Goal: Information Seeking & Learning: Learn about a topic

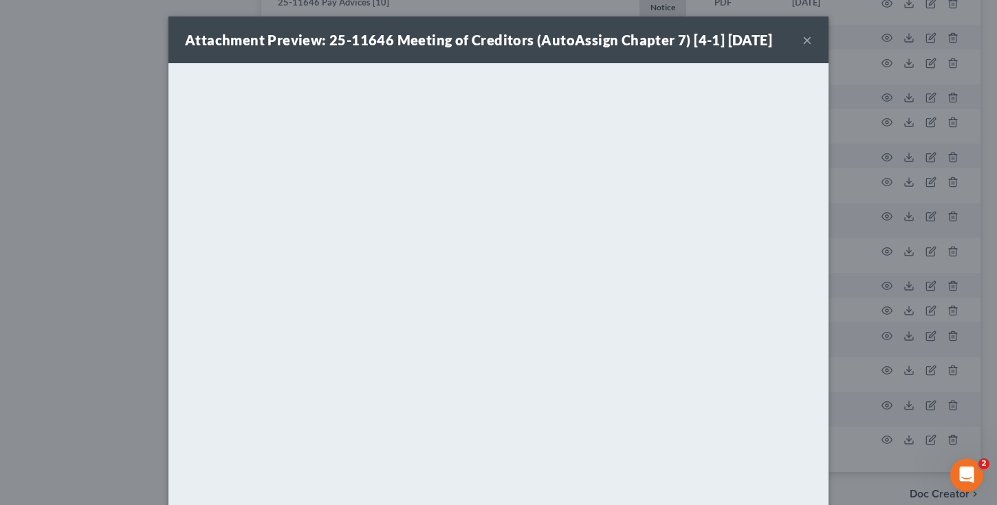
scroll to position [69, 0]
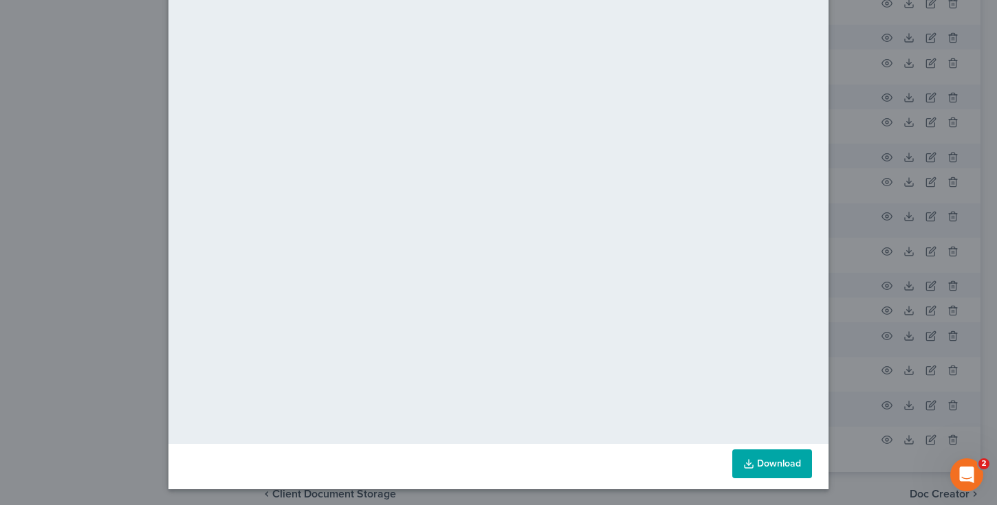
click at [59, 77] on div "Attachment Preview: 25-11646 Meeting of Creditors (AutoAssign Chapter 7) [4-1] …" at bounding box center [498, 252] width 997 height 505
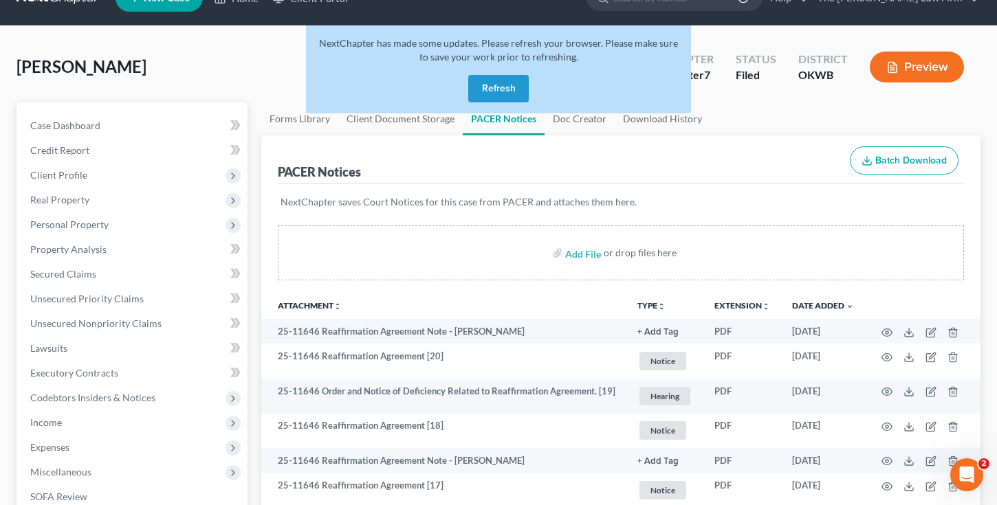
scroll to position [0, 0]
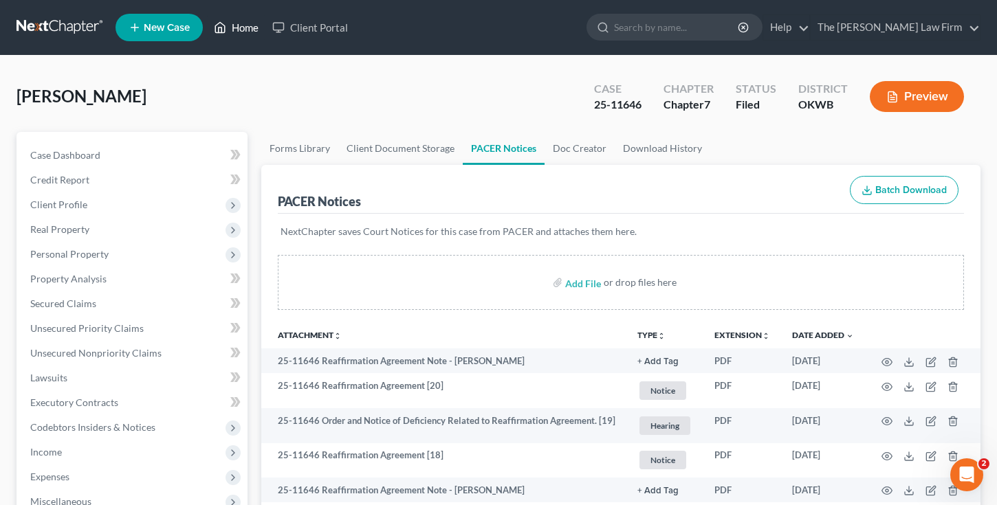
click at [240, 24] on link "Home" at bounding box center [236, 27] width 58 height 25
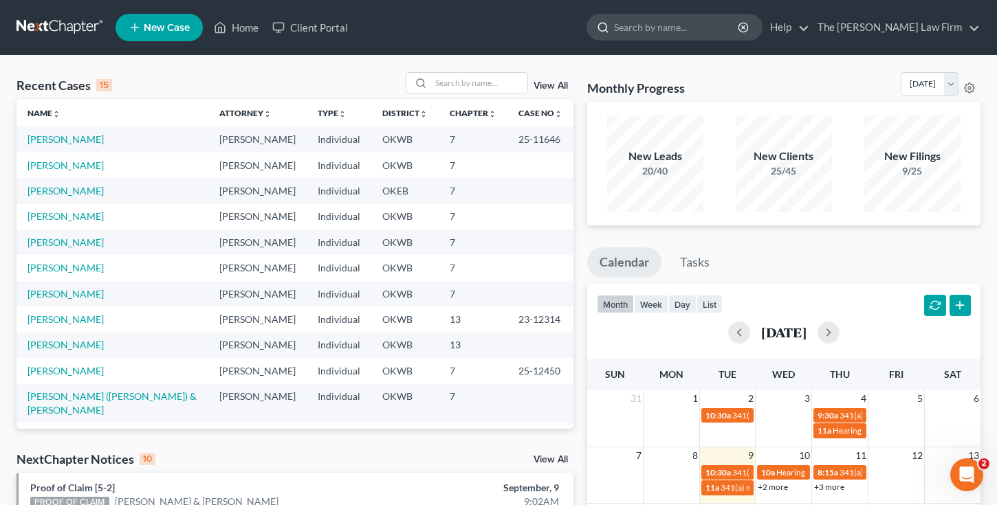
click at [693, 25] on input "search" at bounding box center [677, 26] width 126 height 25
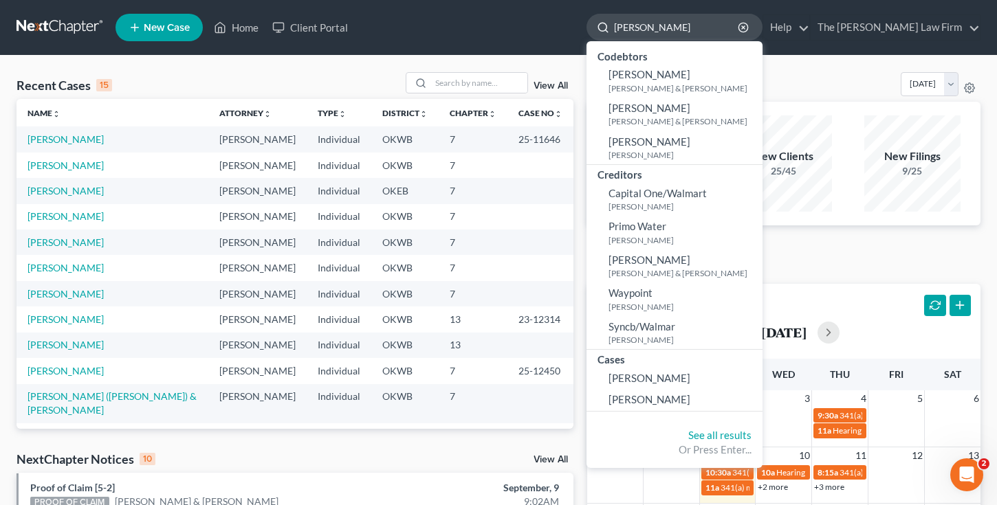
type input "[PERSON_NAME]"
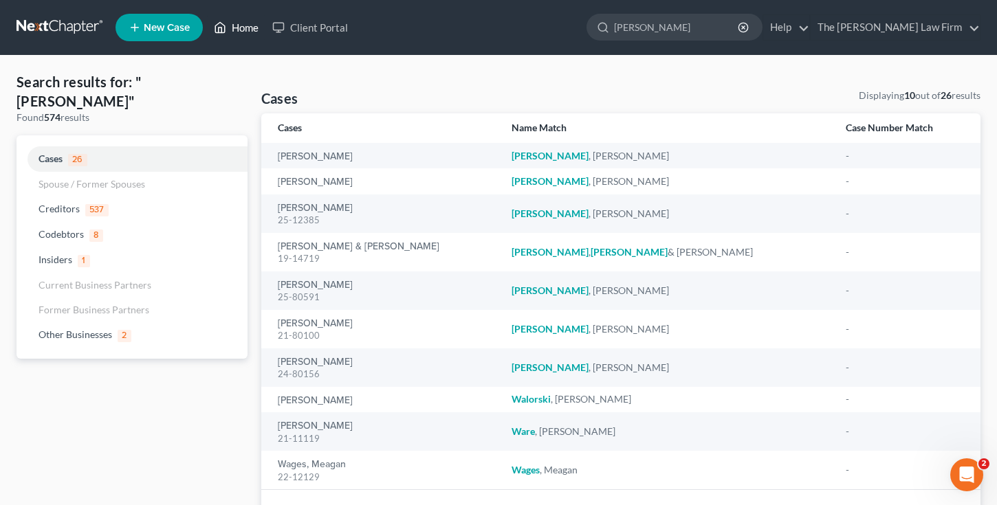
click at [237, 29] on link "Home" at bounding box center [236, 27] width 58 height 25
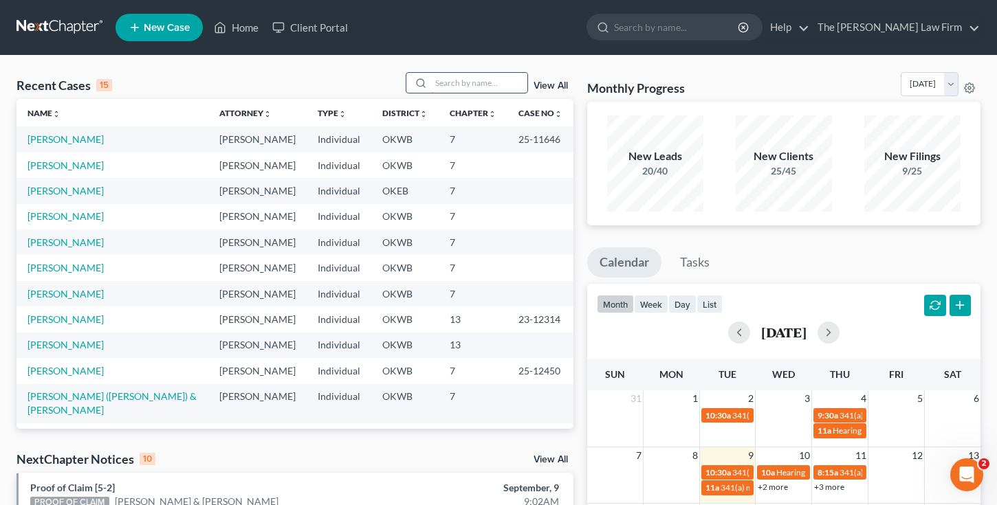
click at [442, 80] on input "search" at bounding box center [479, 83] width 96 height 20
type input "t"
type input "[PERSON_NAME]"
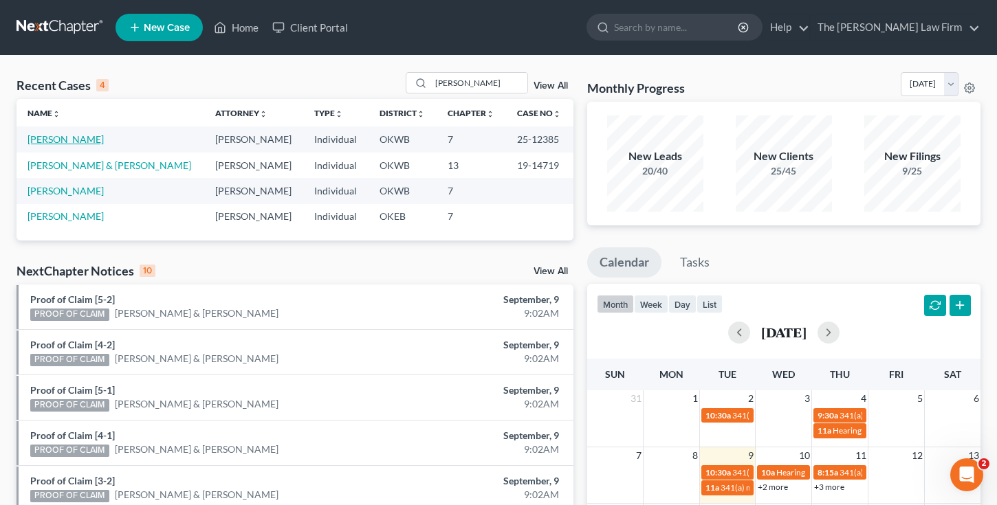
click at [65, 134] on link "[PERSON_NAME]" at bounding box center [66, 139] width 76 height 12
select select "1"
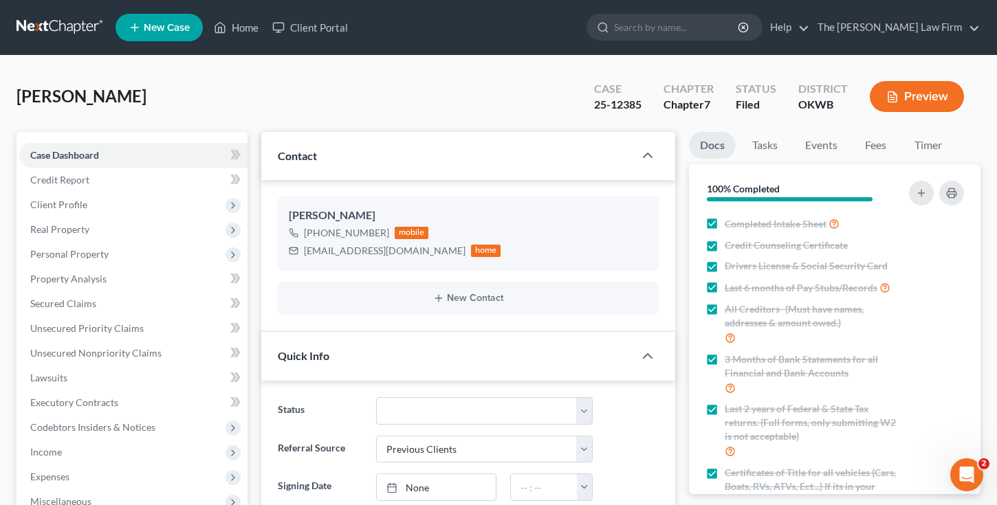
scroll to position [1196, 0]
click at [243, 32] on link "Home" at bounding box center [236, 27] width 58 height 25
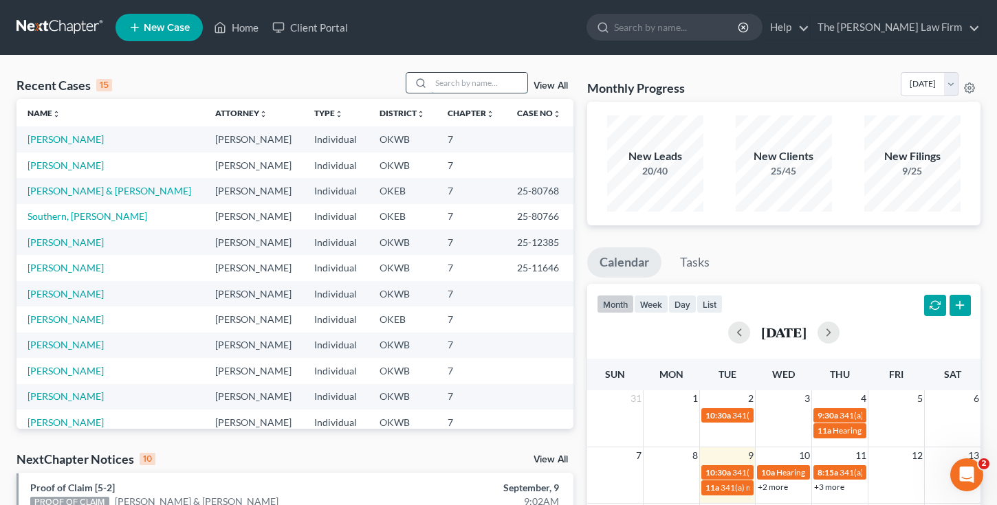
click at [444, 82] on input "search" at bounding box center [479, 83] width 96 height 20
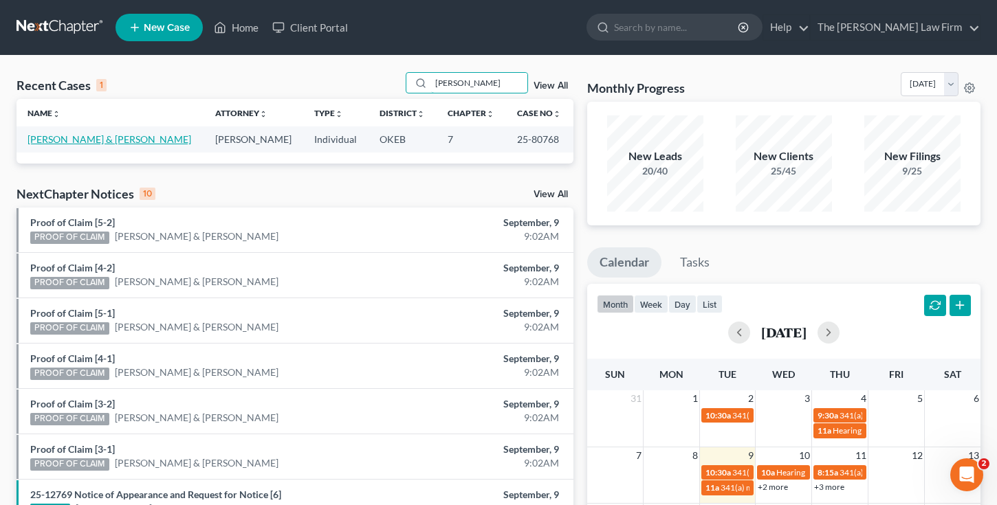
type input "[PERSON_NAME]"
click at [98, 139] on link "[PERSON_NAME] & [PERSON_NAME]" at bounding box center [110, 139] width 164 height 12
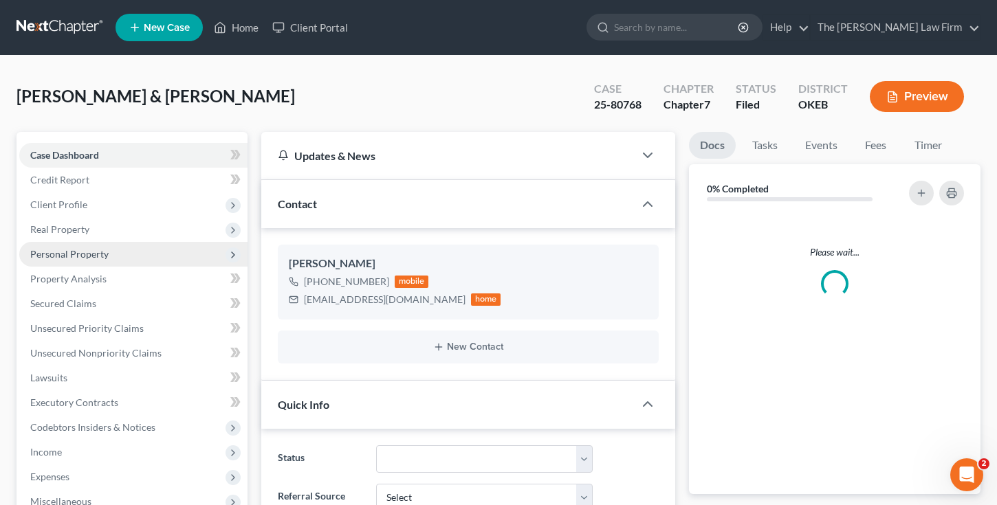
scroll to position [674, 0]
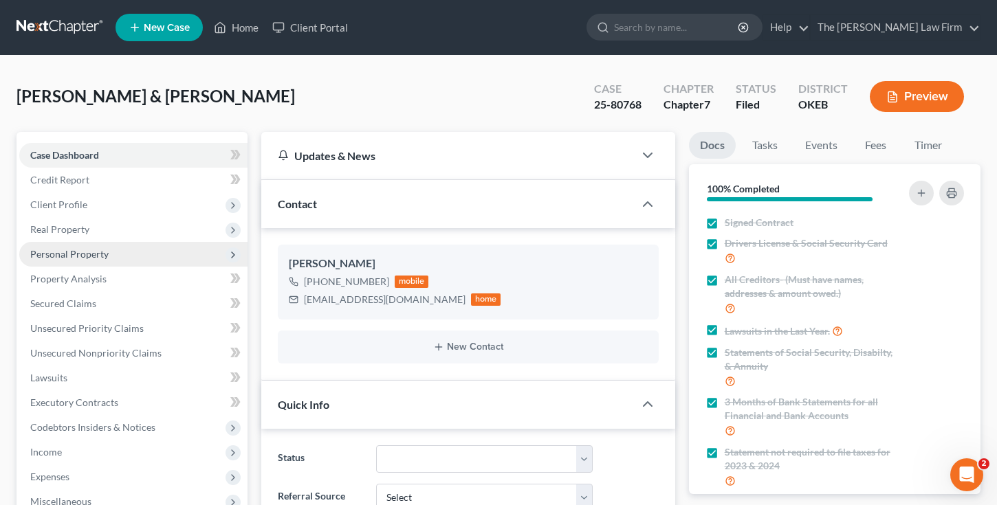
click at [67, 255] on span "Personal Property" at bounding box center [69, 254] width 78 height 12
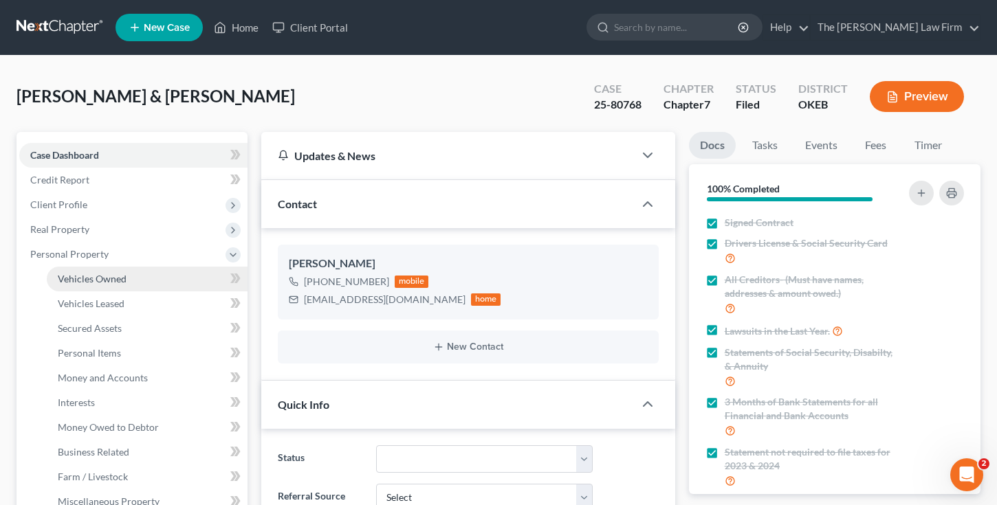
click at [91, 281] on span "Vehicles Owned" at bounding box center [92, 279] width 69 height 12
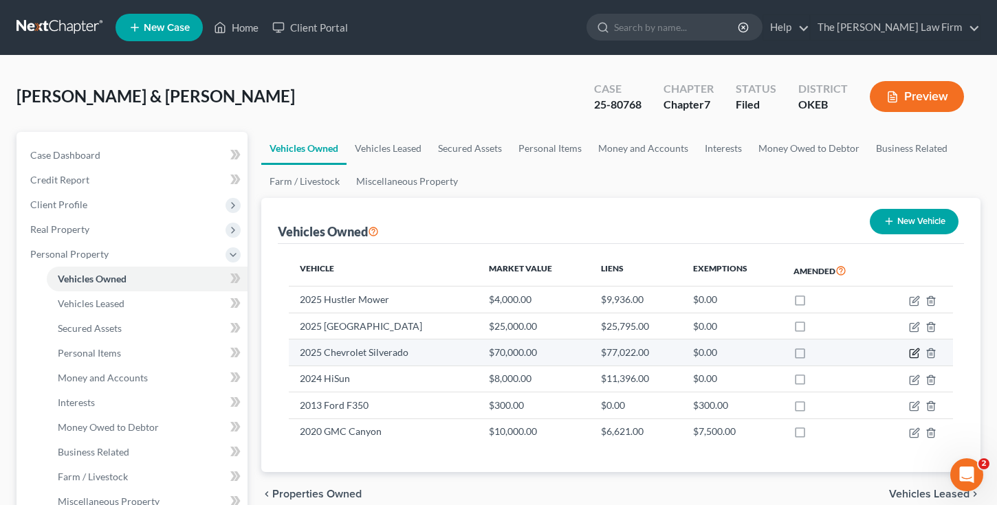
click at [913, 353] on icon "button" at bounding box center [914, 353] width 11 height 11
select select "1"
select select "2"
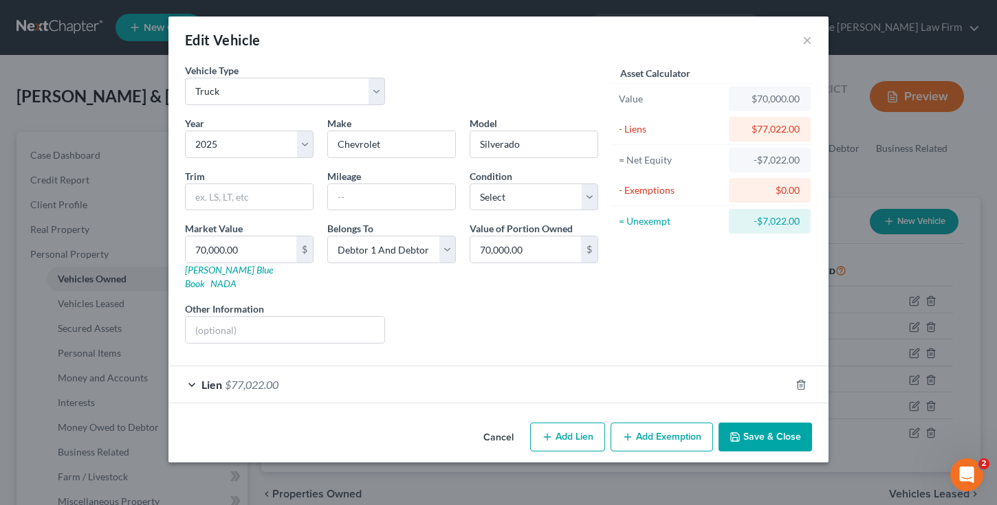
click at [75, 75] on div "Edit Vehicle × Vehicle Type Select Automobile Truck Trailer Watercraft Aircraft…" at bounding box center [498, 252] width 997 height 505
click at [497, 426] on button "Cancel" at bounding box center [498, 438] width 52 height 28
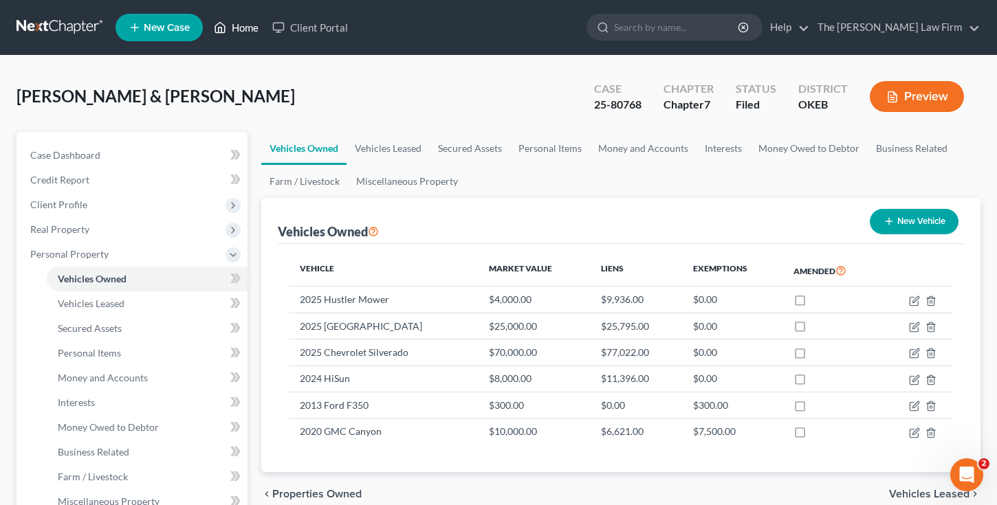
click at [250, 25] on link "Home" at bounding box center [236, 27] width 58 height 25
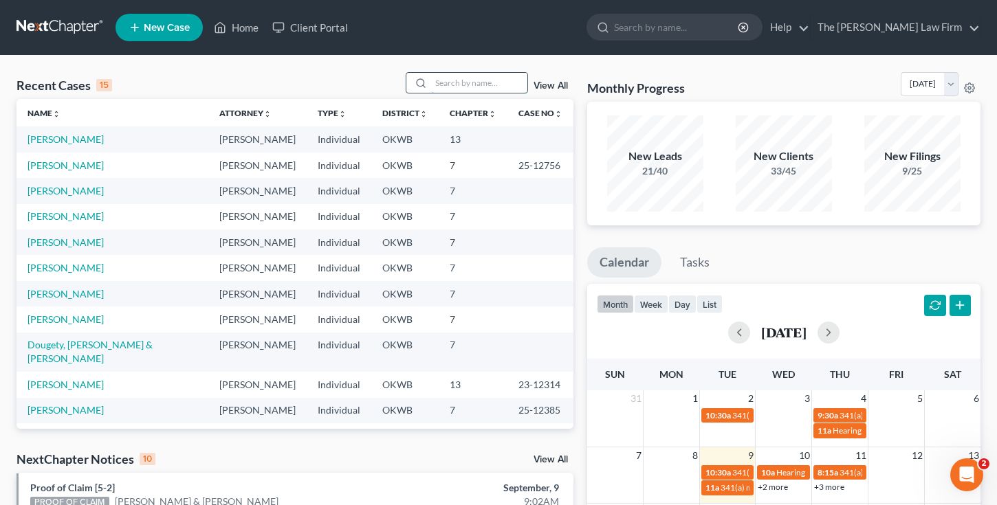
click at [467, 87] on input "search" at bounding box center [479, 83] width 96 height 20
type input "[PERSON_NAME]"
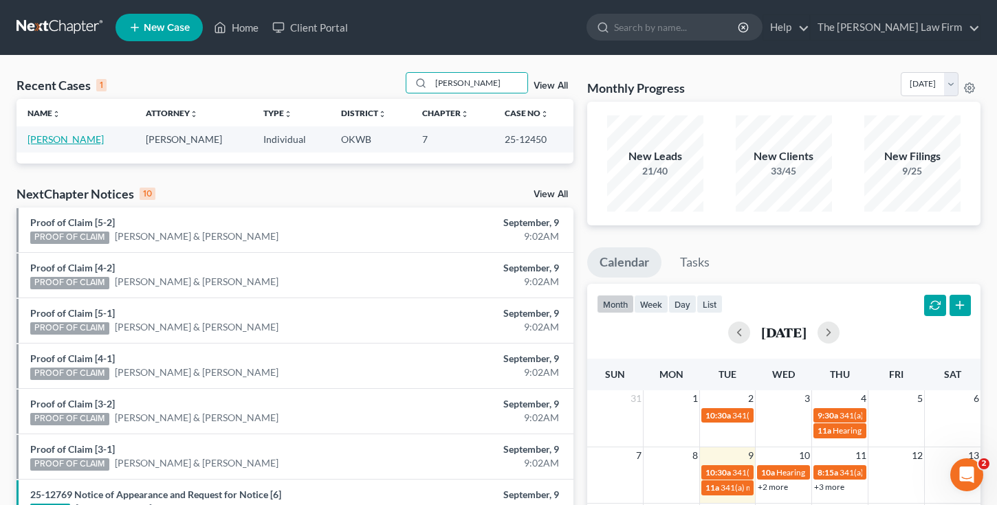
click at [78, 140] on link "[PERSON_NAME]" at bounding box center [66, 139] width 76 height 12
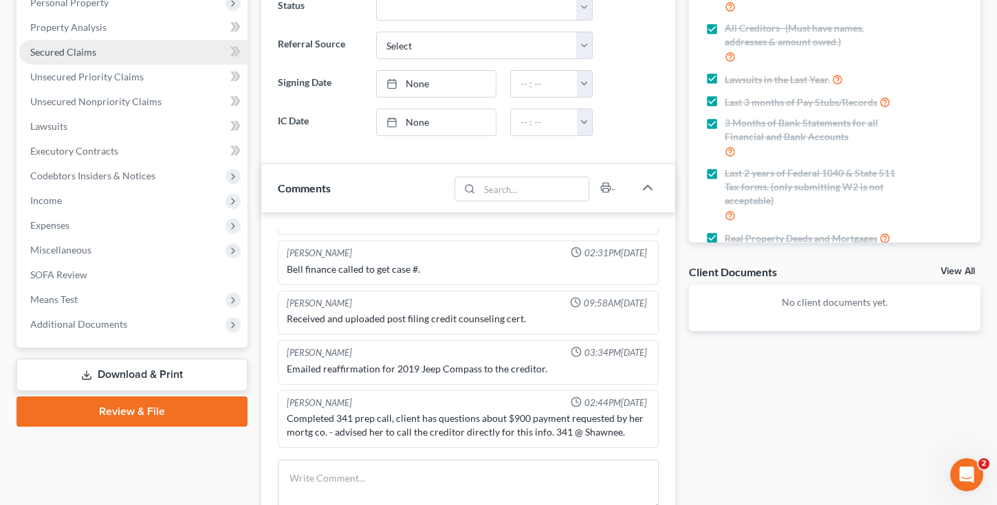
scroll to position [275, 0]
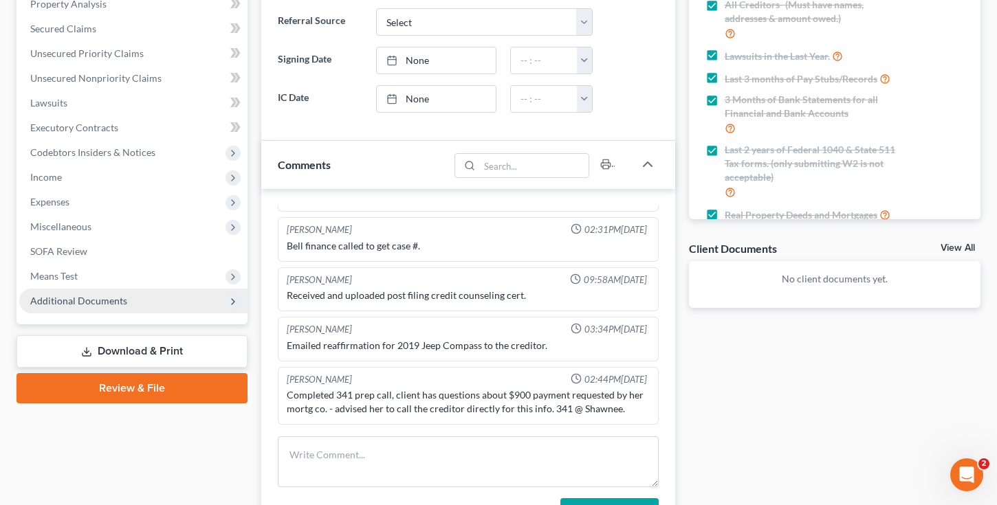
click at [83, 303] on span "Additional Documents" at bounding box center [78, 301] width 97 height 12
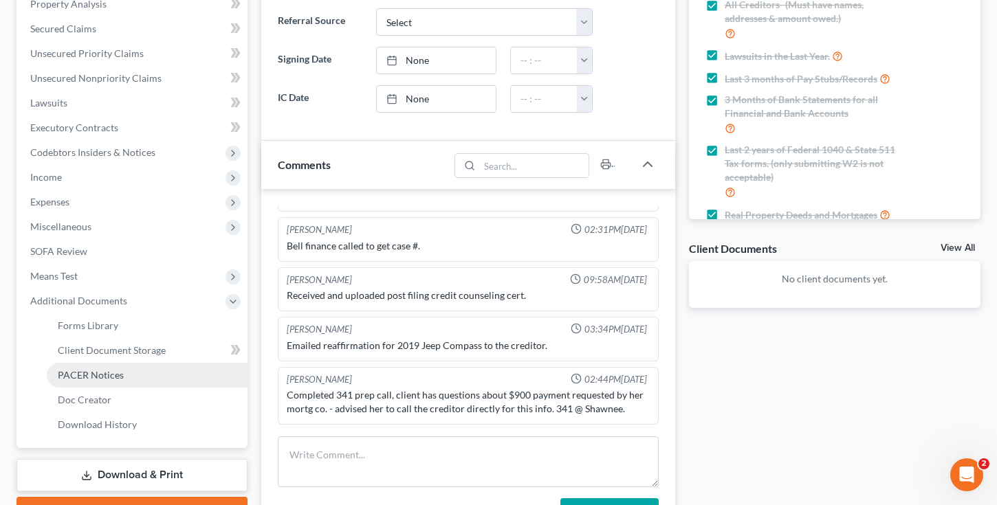
click at [98, 374] on span "PACER Notices" at bounding box center [91, 375] width 66 height 12
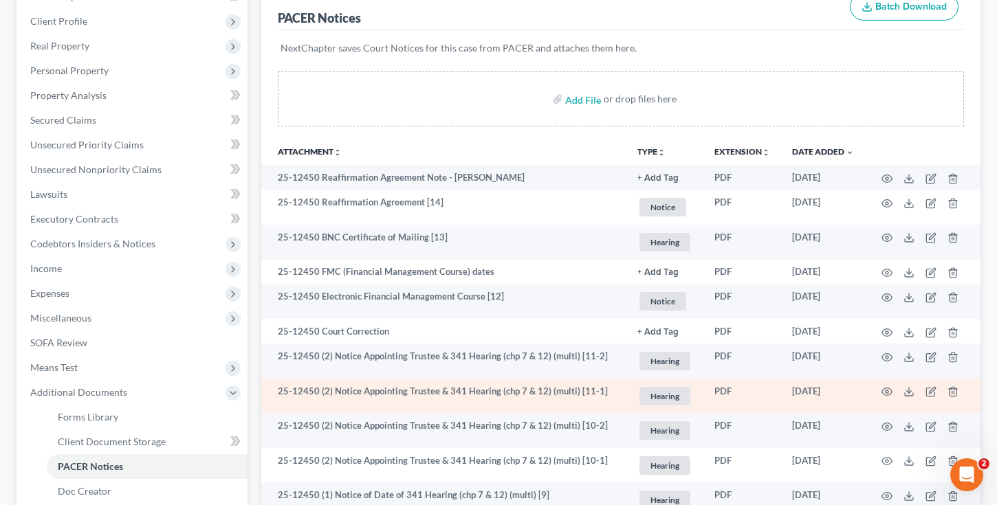
scroll to position [193, 0]
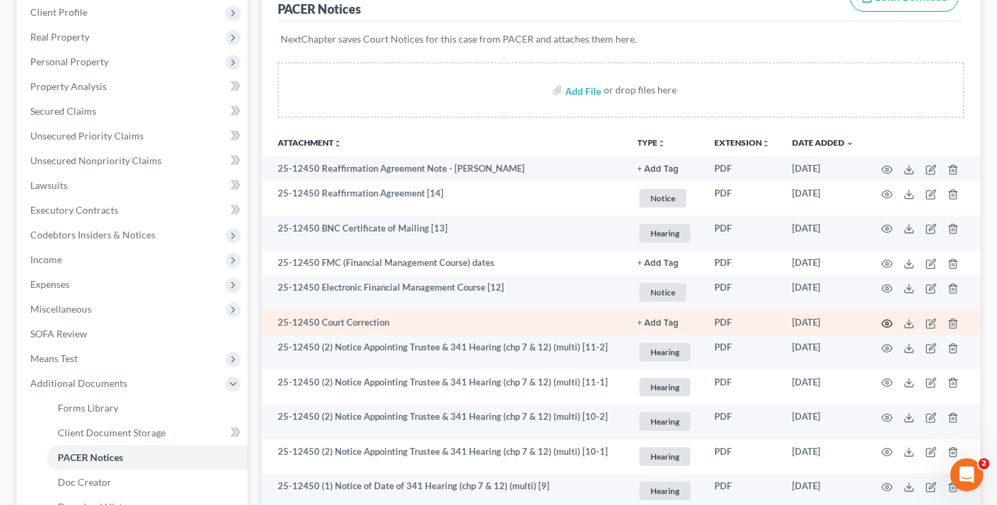
click at [889, 325] on icon "button" at bounding box center [887, 323] width 11 height 11
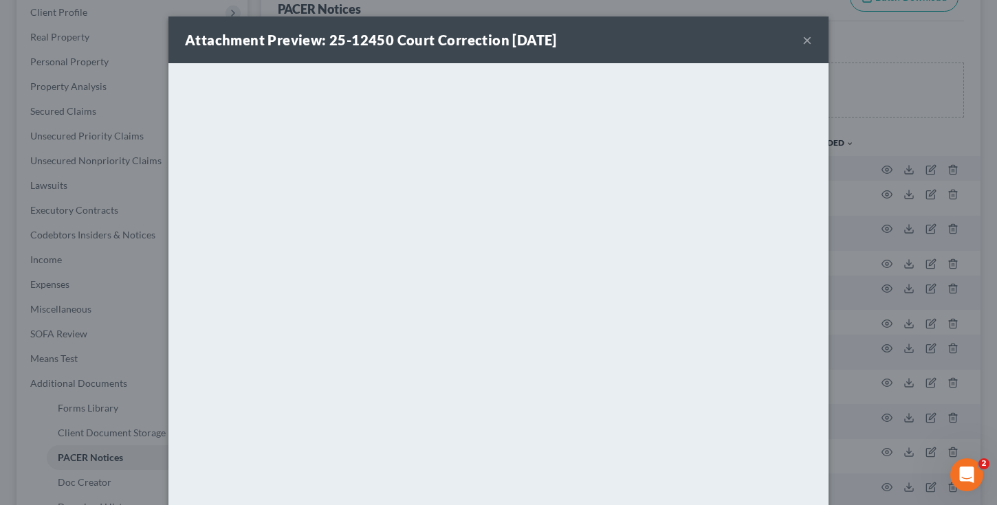
click at [810, 38] on button "×" at bounding box center [808, 40] width 10 height 17
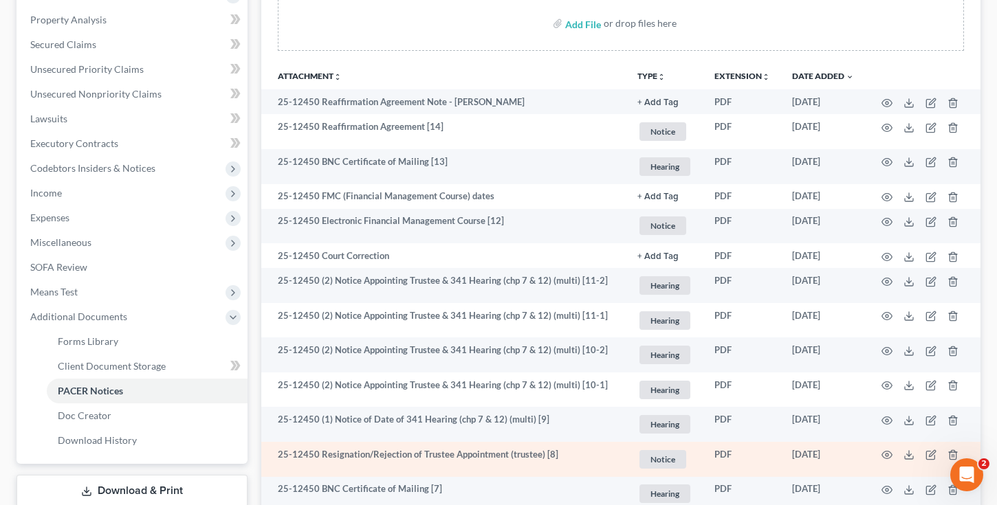
scroll to position [275, 0]
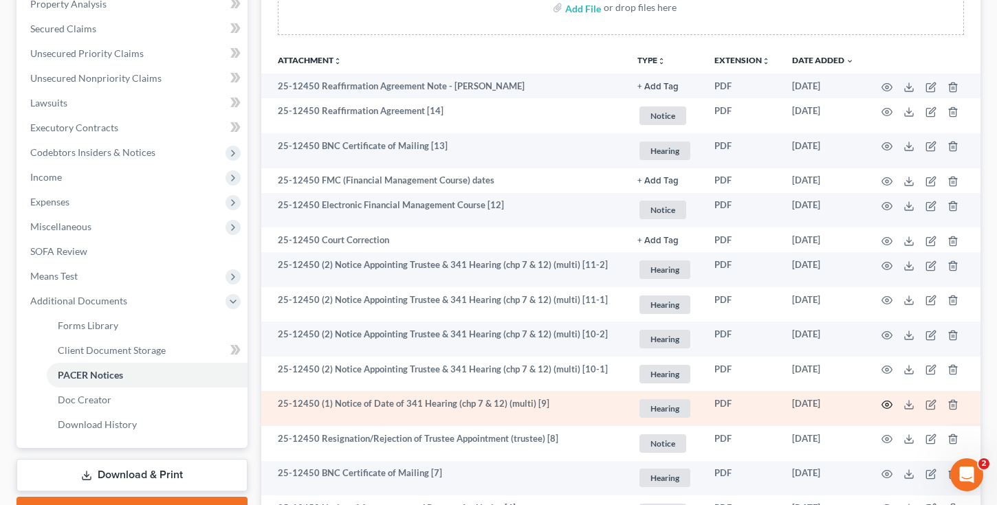
click at [887, 402] on icon "button" at bounding box center [887, 405] width 11 height 11
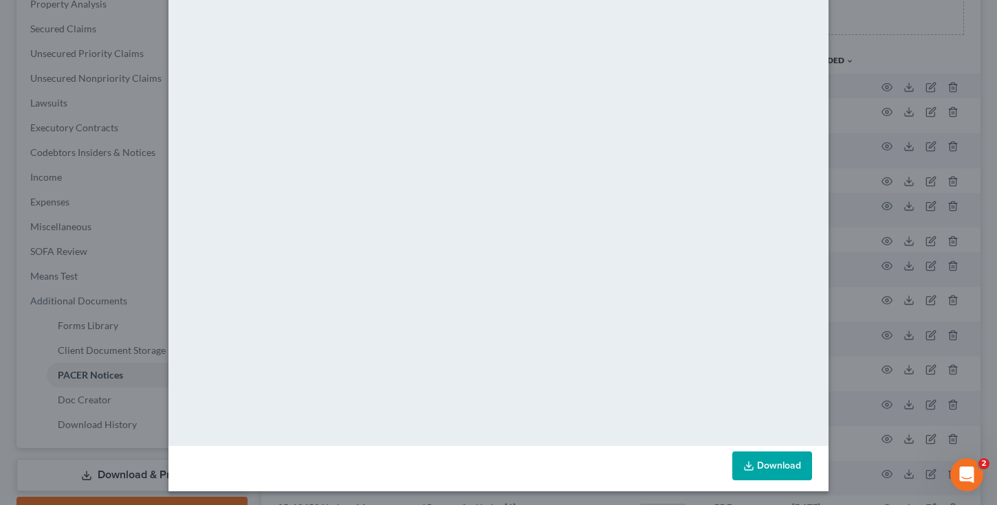
scroll to position [89, 0]
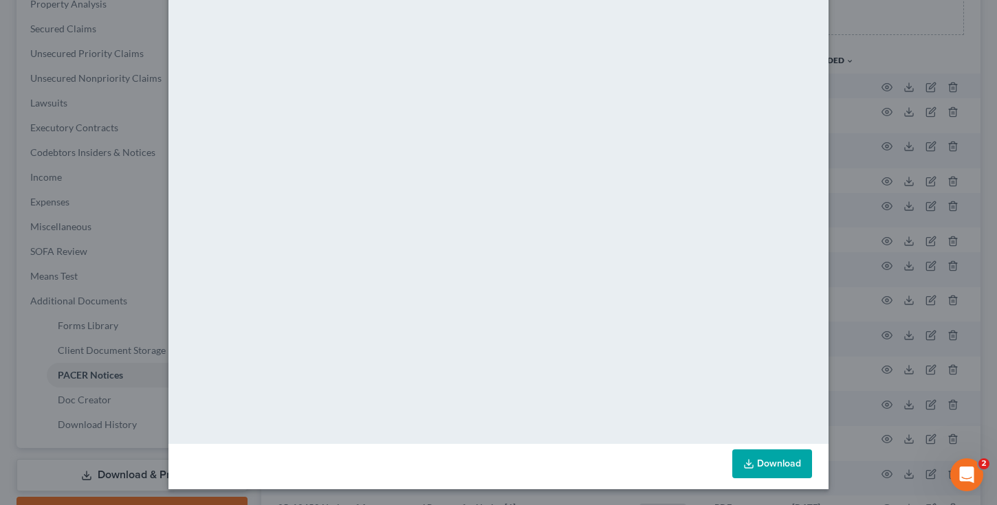
click at [109, 88] on div "Attachment Preview: 25-12450 (1) Notice of Date of 341 Hearing (chp 7 & 12) (mu…" at bounding box center [498, 252] width 997 height 505
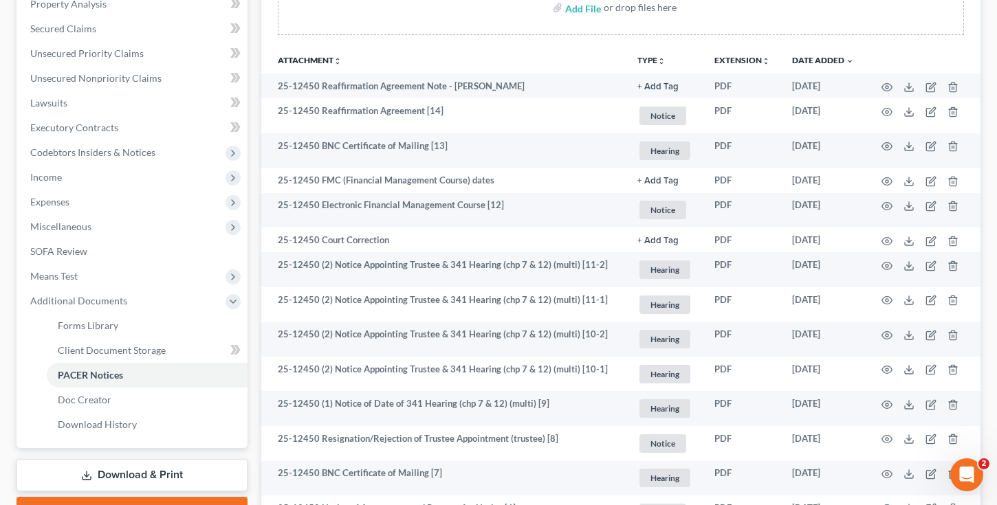
drag, startPoint x: 526, startPoint y: 37, endPoint x: 556, endPoint y: 37, distance: 30.3
click at [556, 37] on div "Add File or drop files here" at bounding box center [621, 13] width 720 height 66
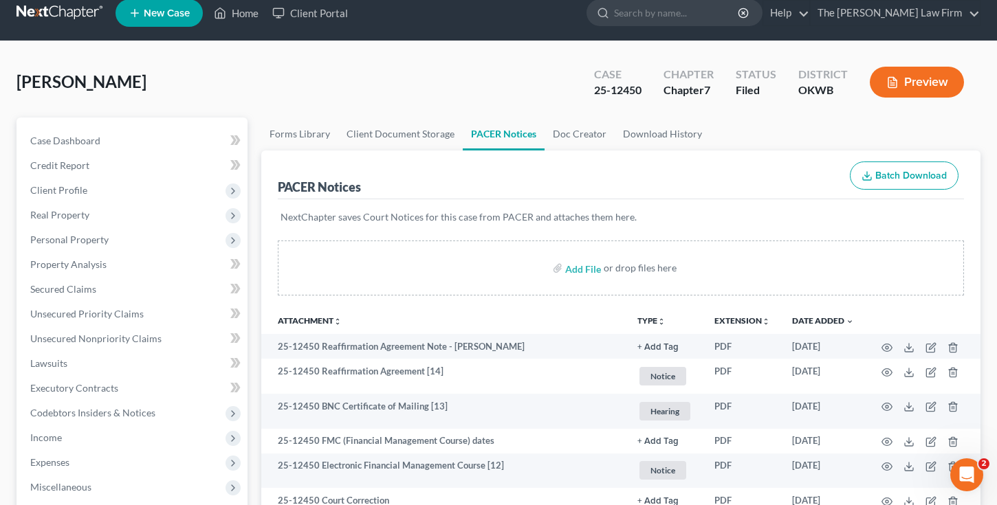
scroll to position [0, 0]
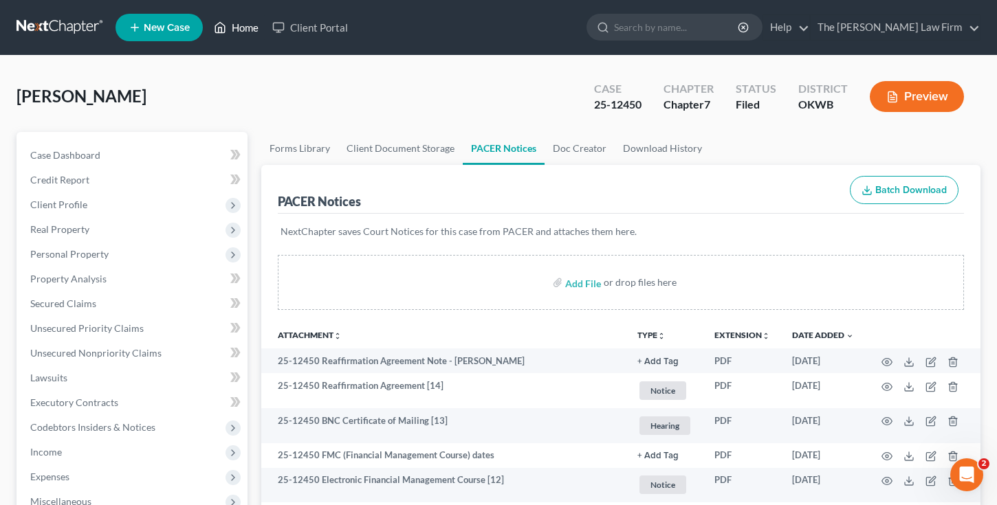
click at [237, 28] on link "Home" at bounding box center [236, 27] width 58 height 25
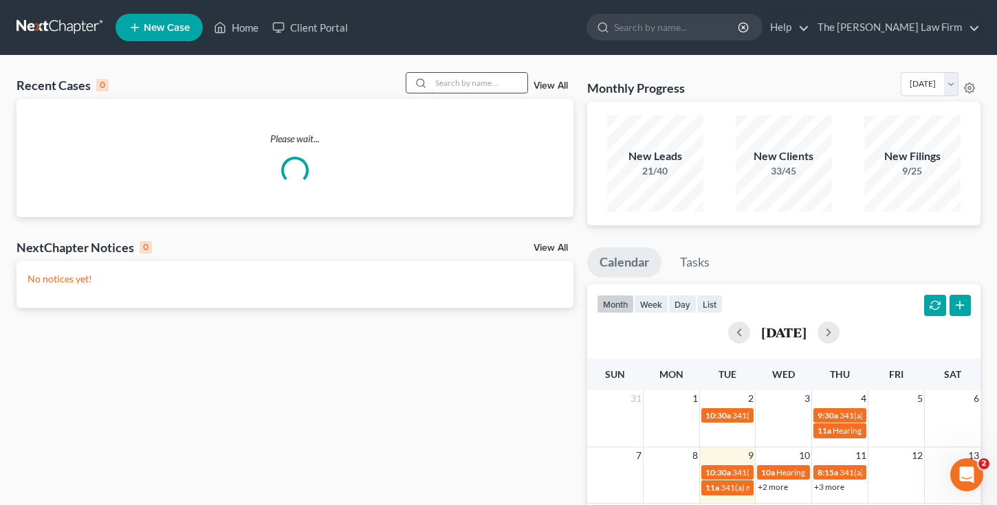
click at [440, 78] on input "search" at bounding box center [479, 83] width 96 height 20
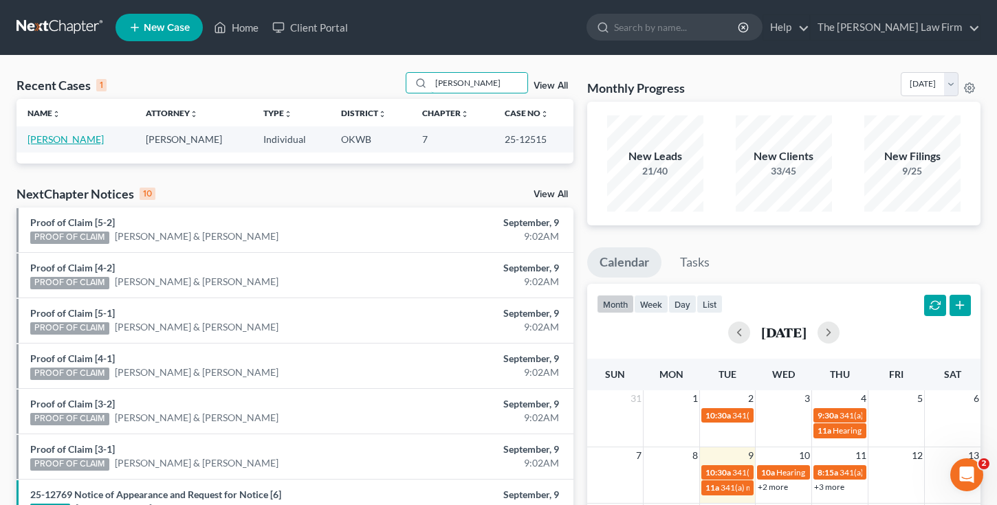
type input "[PERSON_NAME]"
click at [64, 140] on link "[PERSON_NAME]" at bounding box center [66, 139] width 76 height 12
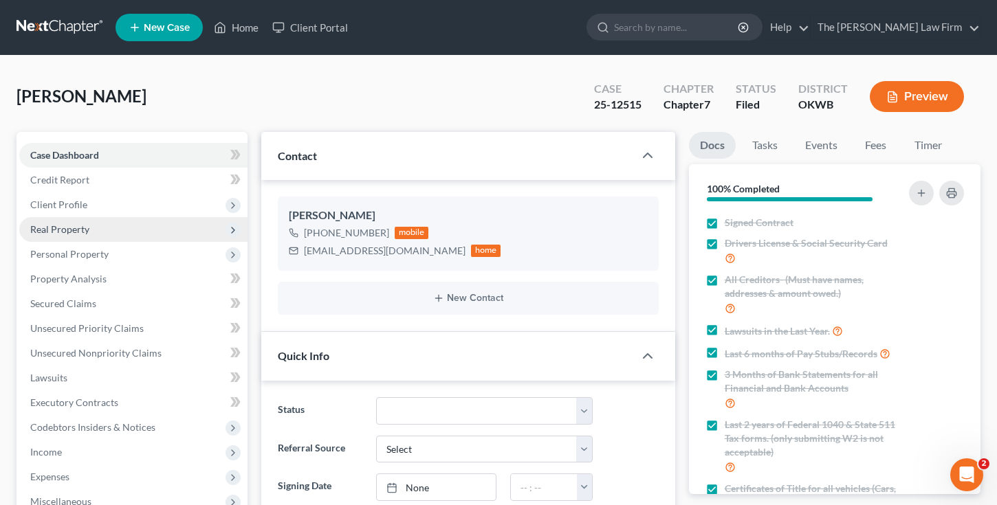
scroll to position [452, 0]
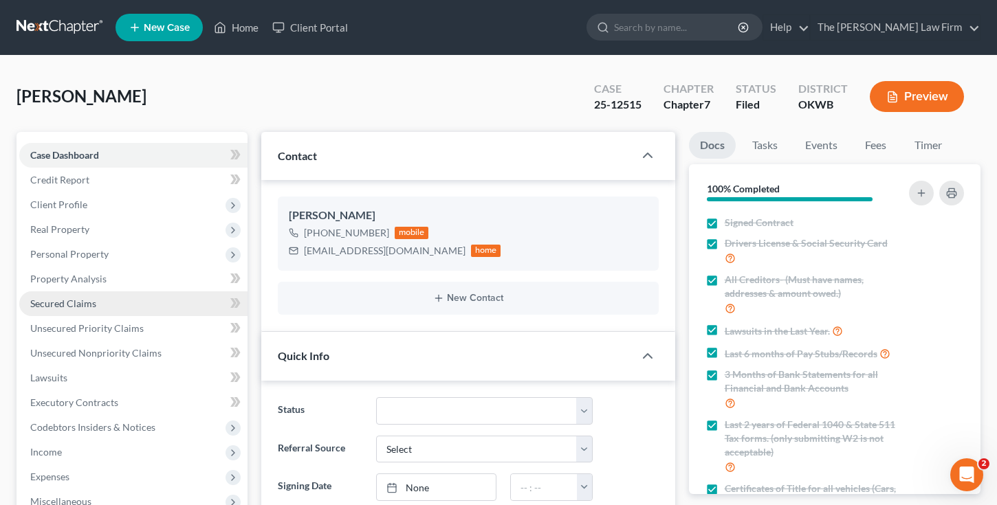
click at [59, 302] on span "Secured Claims" at bounding box center [63, 304] width 66 height 12
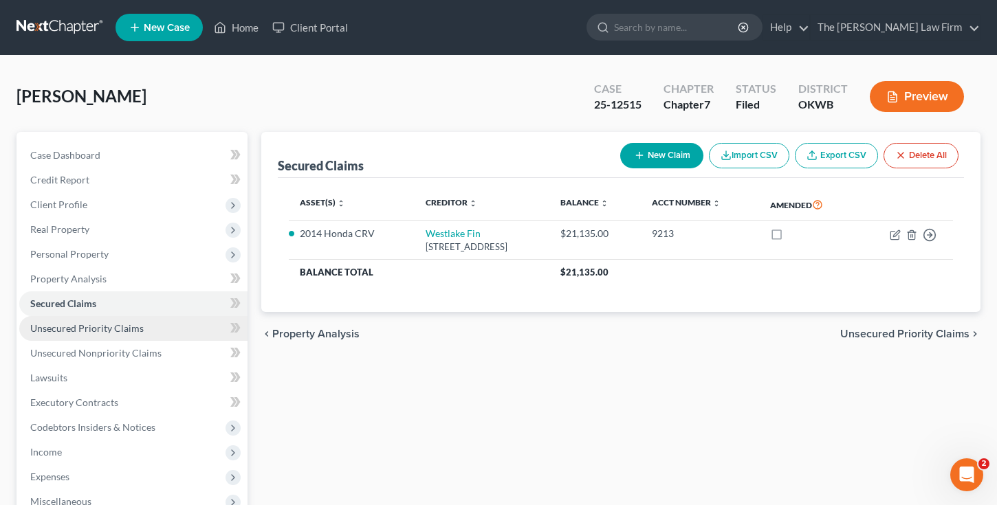
click at [61, 328] on span "Unsecured Priority Claims" at bounding box center [86, 329] width 113 height 12
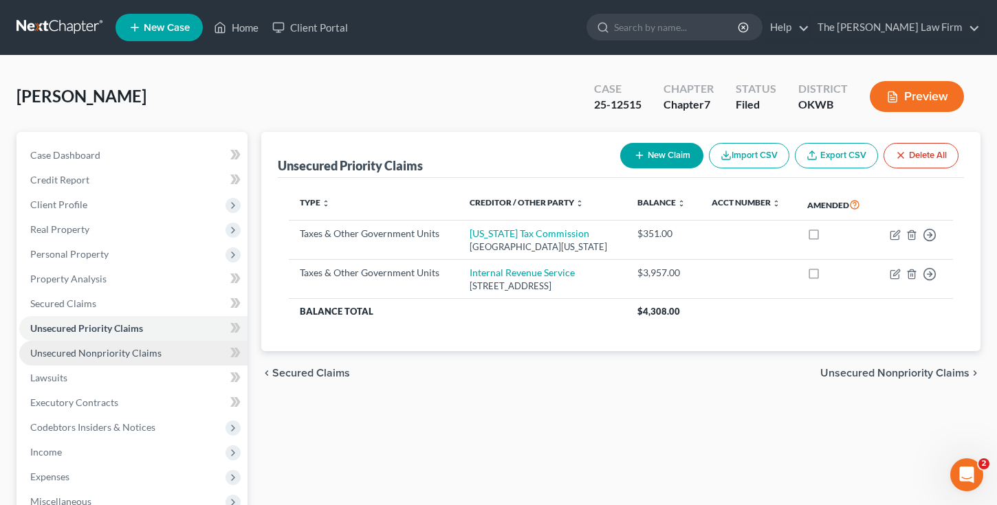
click at [67, 350] on span "Unsecured Nonpriority Claims" at bounding box center [95, 353] width 131 height 12
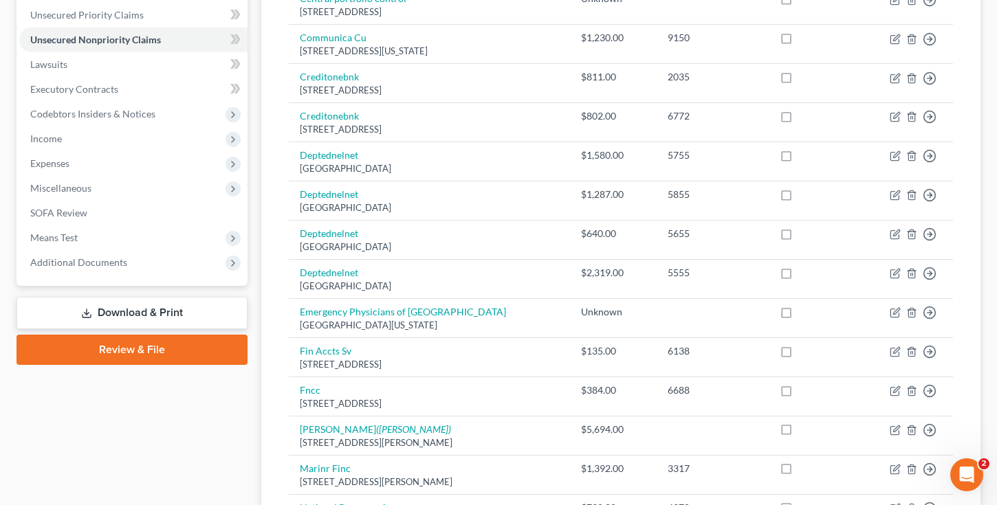
scroll to position [301, 0]
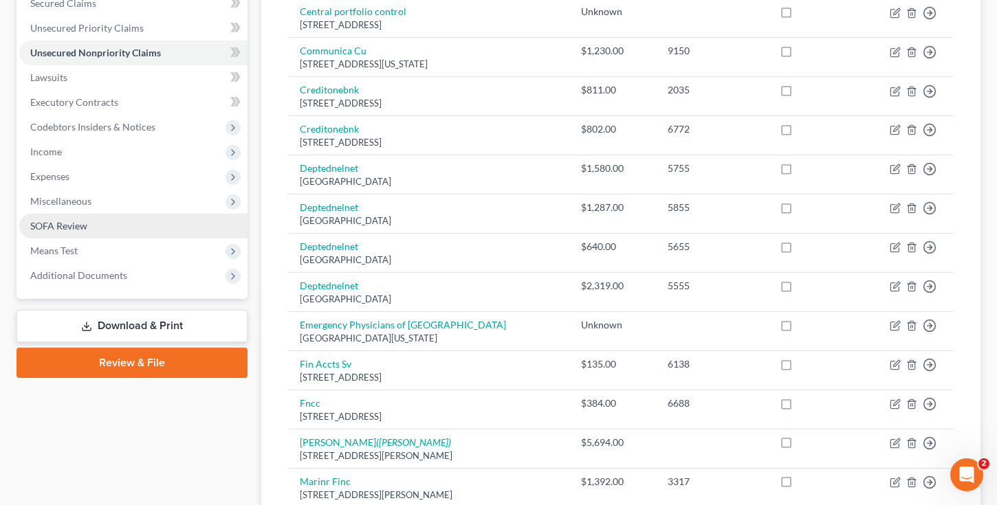
click at [78, 222] on span "SOFA Review" at bounding box center [58, 226] width 57 height 12
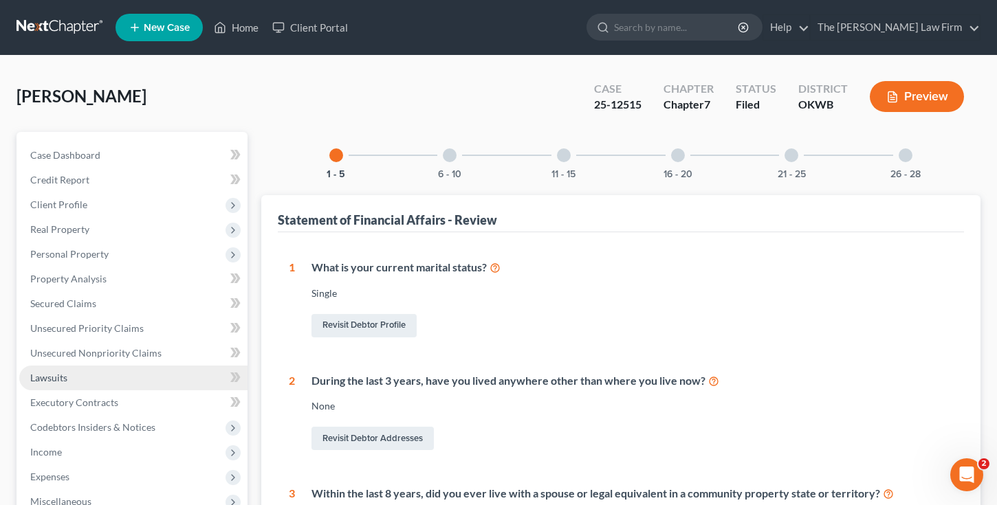
click at [39, 376] on span "Lawsuits" at bounding box center [48, 378] width 37 height 12
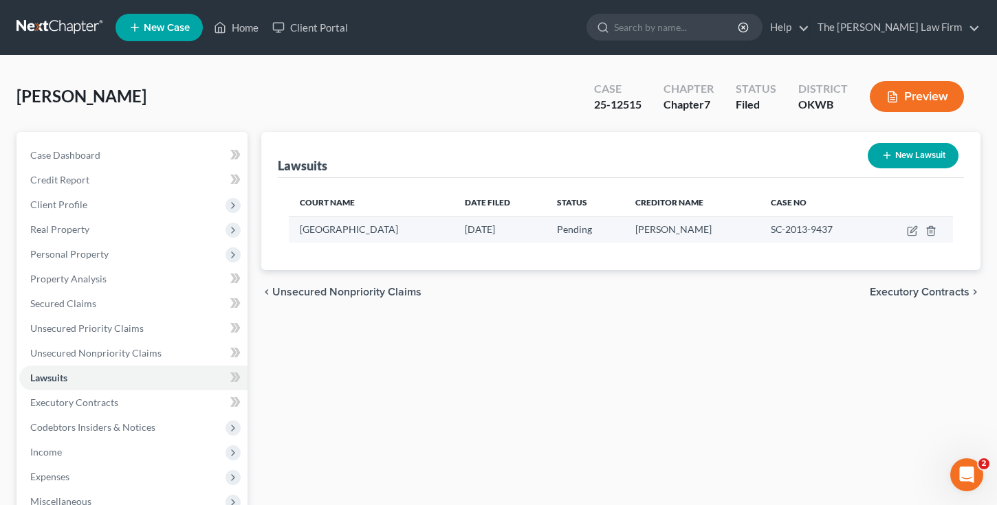
click at [644, 235] on div "[PERSON_NAME]" at bounding box center [691, 230] width 113 height 14
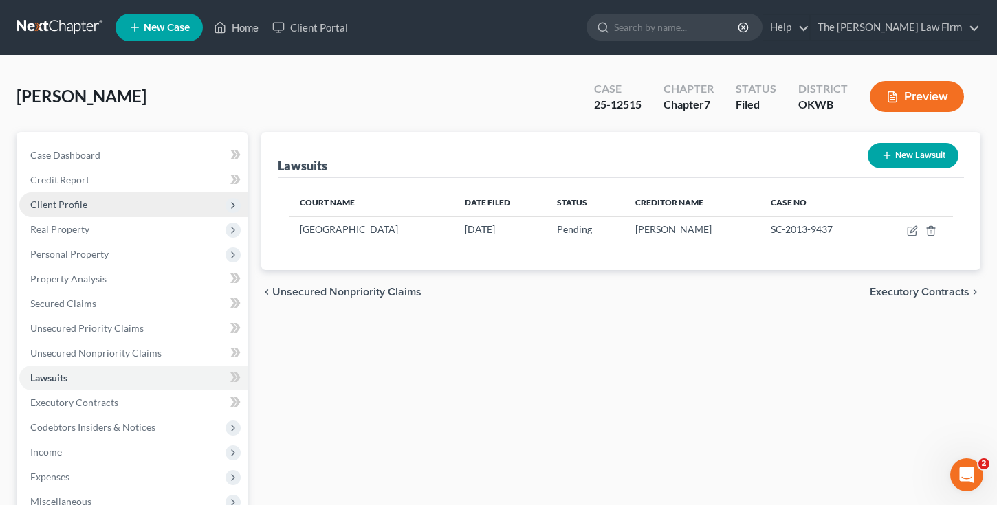
click at [68, 200] on span "Client Profile" at bounding box center [58, 205] width 57 height 12
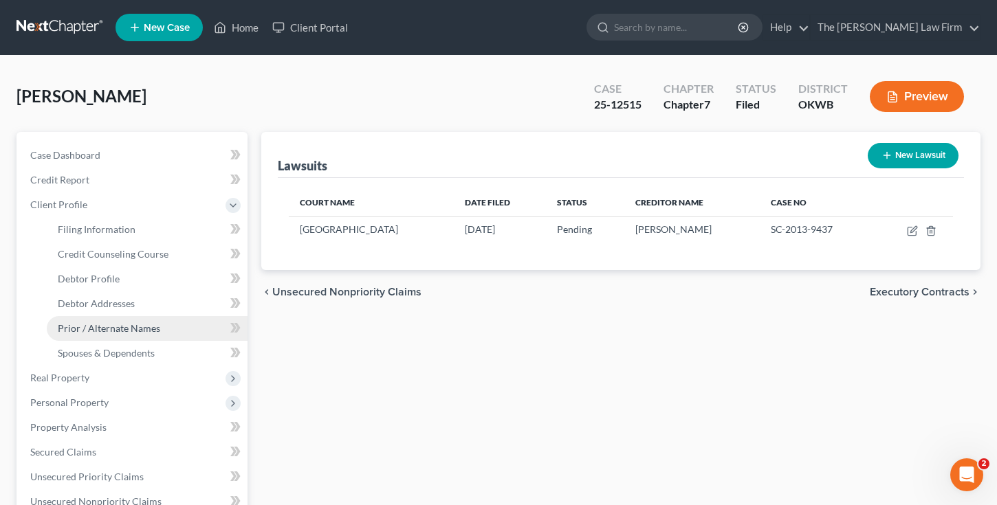
click at [116, 327] on span "Prior / Alternate Names" at bounding box center [109, 329] width 102 height 12
